Goal: Navigation & Orientation: Find specific page/section

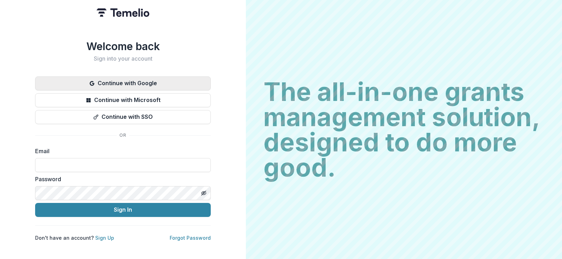
click at [144, 80] on button "Continue with Google" at bounding box center [122, 84] width 175 height 14
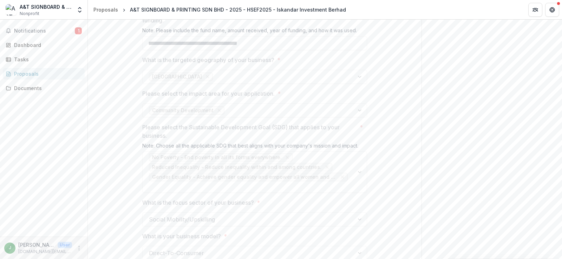
scroll to position [597, 0]
click at [31, 30] on span "Notifications" at bounding box center [44, 31] width 61 height 6
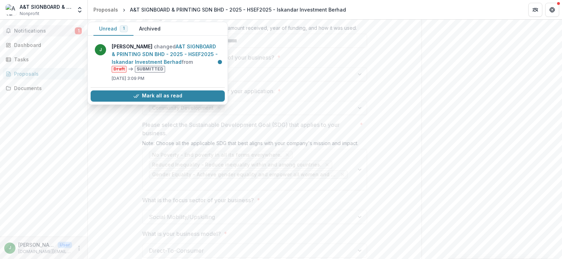
click at [59, 28] on span "Notifications" at bounding box center [44, 31] width 61 height 6
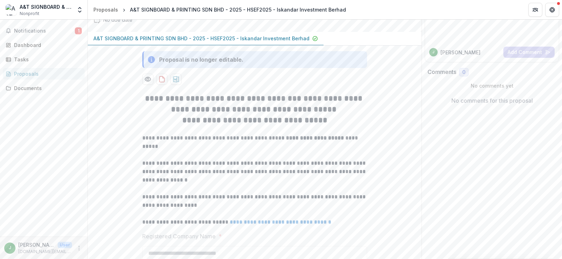
scroll to position [0, 0]
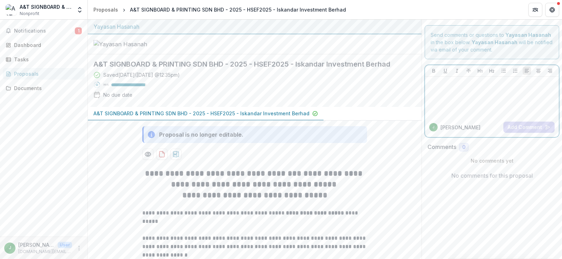
click at [472, 94] on div at bounding box center [491, 97] width 128 height 35
click at [30, 31] on span "Notifications" at bounding box center [44, 31] width 61 height 6
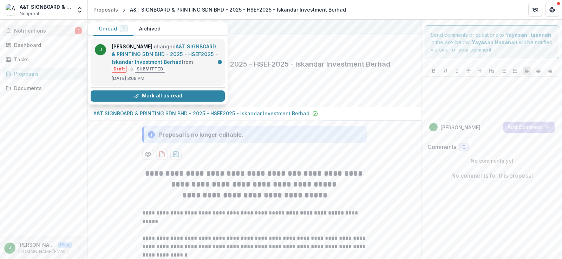
click at [144, 52] on link "A&T SIGNBOARD & PRINTING SDN BHD - 2025 - HSEF2025 - Iskandar Investment Berhad" at bounding box center [165, 54] width 106 height 21
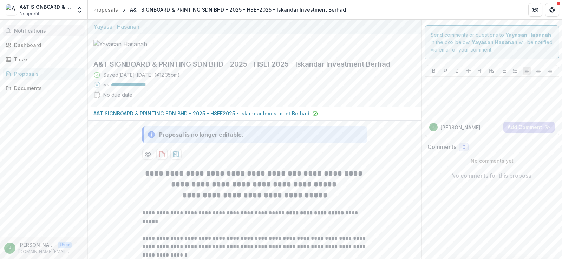
click at [40, 31] on span "Notifications" at bounding box center [48, 31] width 68 height 6
click at [435, 97] on div at bounding box center [491, 97] width 128 height 35
click at [47, 86] on div "Documents" at bounding box center [46, 88] width 65 height 7
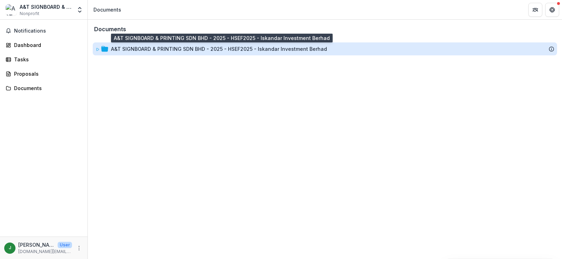
click at [192, 50] on div "A&T SIGNBOARD & PRINTING SDN BHD - 2025 - HSEF2025 - Iskandar Investment Berhad" at bounding box center [219, 48] width 216 height 7
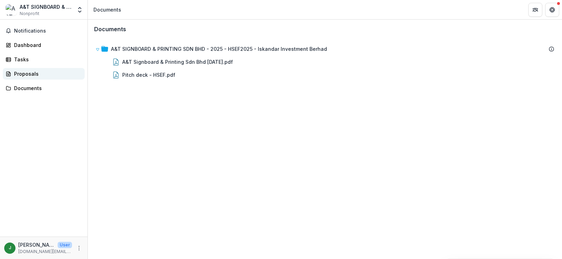
click at [36, 72] on div "Proposals" at bounding box center [46, 73] width 65 height 7
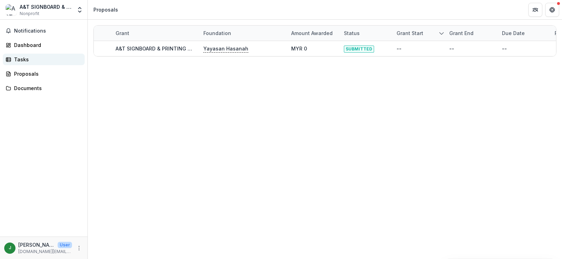
click at [28, 60] on div "Tasks" at bounding box center [46, 59] width 65 height 7
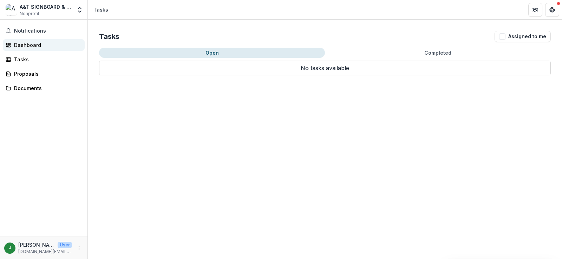
click at [34, 45] on div "Dashboard" at bounding box center [46, 44] width 65 height 7
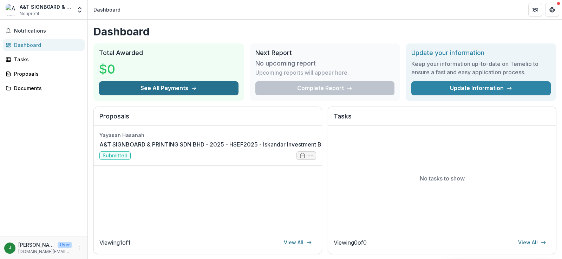
click at [167, 89] on button "See All Payments" at bounding box center [168, 88] width 139 height 14
click at [29, 32] on span "Notifications" at bounding box center [48, 31] width 68 height 6
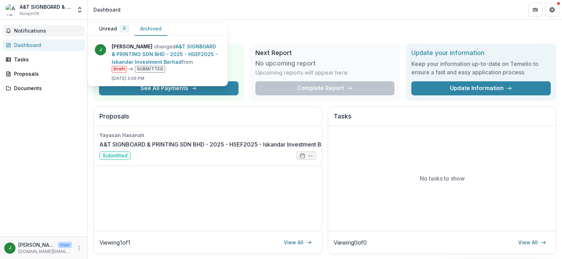
click at [146, 28] on button "Archived" at bounding box center [150, 29] width 33 height 14
click at [114, 29] on button "Unread 0" at bounding box center [113, 29] width 41 height 14
click at [148, 29] on button "Archived" at bounding box center [150, 29] width 33 height 14
